Goal: Communication & Community: Answer question/provide support

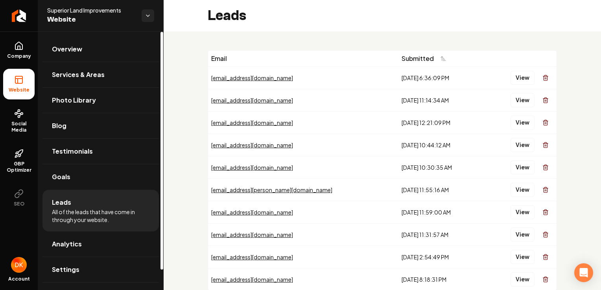
click at [76, 209] on span "All of the leads that have come in through your website." at bounding box center [101, 216] width 98 height 16
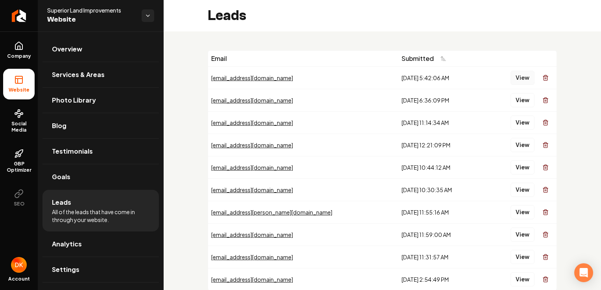
click at [520, 79] on button "View" at bounding box center [523, 78] width 24 height 14
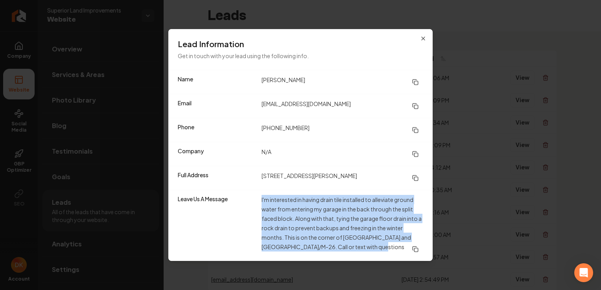
drag, startPoint x: 277, startPoint y: 199, endPoint x: 378, endPoint y: 250, distance: 112.8
click at [378, 250] on div "Leave Us A Message I'm interested in having drain tile installed to alleviate g…" at bounding box center [300, 225] width 264 height 71
copy dd "I'm interested in having drain tile installed to alleviate ground water from en…"
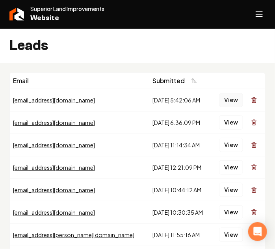
click at [238, 100] on button "View" at bounding box center [231, 100] width 24 height 14
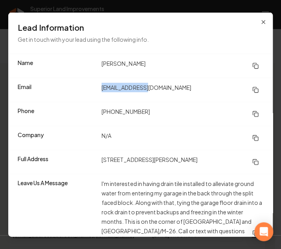
drag, startPoint x: 150, startPoint y: 86, endPoint x: 96, endPoint y: 91, distance: 54.5
click at [96, 91] on div "Email [EMAIL_ADDRESS][DOMAIN_NAME]" at bounding box center [140, 90] width 264 height 24
copy div "[EMAIL_ADDRESS][DOMAIN_NAME]"
click at [204, 111] on dd "[PHONE_NUMBER]" at bounding box center [183, 114] width 162 height 14
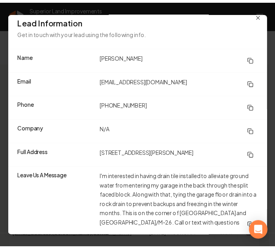
scroll to position [8, 0]
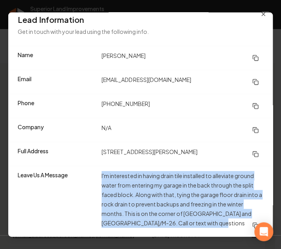
drag, startPoint x: 154, startPoint y: 184, endPoint x: 217, endPoint y: 222, distance: 73.8
click at [217, 222] on dd "I'm interested in having drain tile installed to alleviate ground water from en…" at bounding box center [183, 201] width 162 height 61
copy dd "I'm interested in having drain tile installed to alleviate ground water from en…"
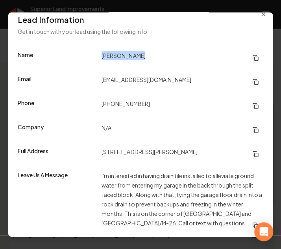
drag, startPoint x: 140, startPoint y: 56, endPoint x: 99, endPoint y: 61, distance: 41.6
click at [99, 61] on div "Name [PERSON_NAME]" at bounding box center [140, 58] width 264 height 24
copy dd "[PERSON_NAME]"
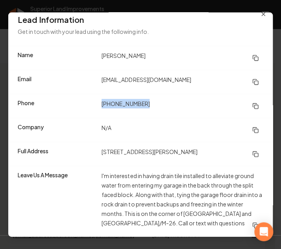
drag, startPoint x: 152, startPoint y: 100, endPoint x: 98, endPoint y: 111, distance: 54.9
click at [98, 111] on div "Phone [PHONE_NUMBER]" at bounding box center [140, 106] width 264 height 24
copy dd "[PHONE_NUMBER]"
drag, startPoint x: 160, startPoint y: 175, endPoint x: 182, endPoint y: 174, distance: 22.4
click at [182, 174] on dd "I'm interested in having drain tile installed to alleviate ground water from en…" at bounding box center [183, 201] width 162 height 61
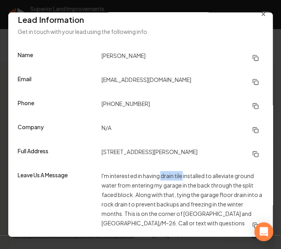
copy dd "drain tile"
click at [243, 46] on div "Name [PERSON_NAME]" at bounding box center [140, 58] width 264 height 24
click at [260, 13] on icon "button" at bounding box center [263, 14] width 6 height 6
